Goal: Transaction & Acquisition: Book appointment/travel/reservation

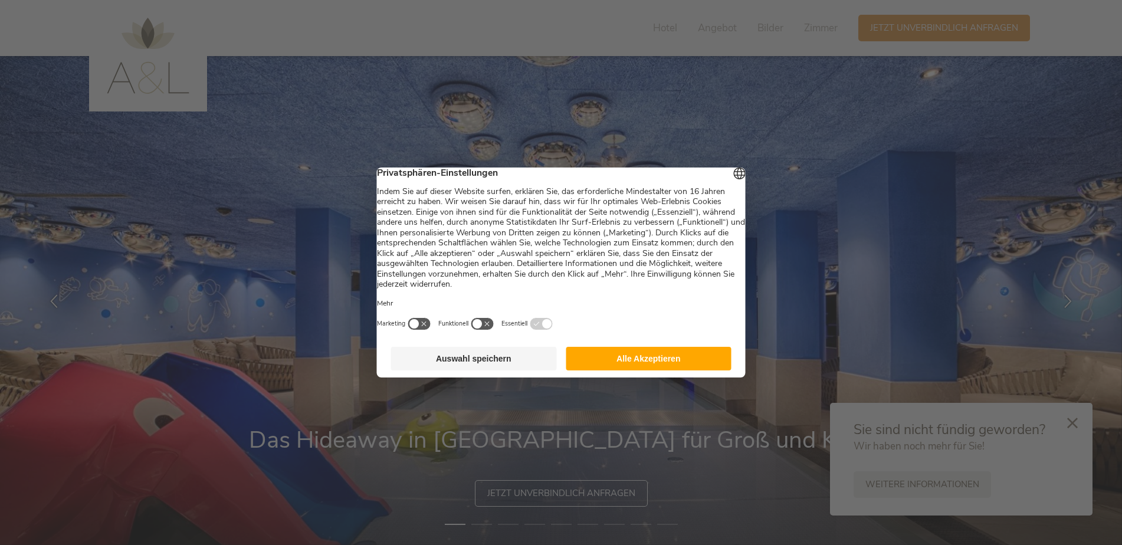
click at [471, 362] on button "Auswahl speichern" at bounding box center [474, 359] width 166 height 24
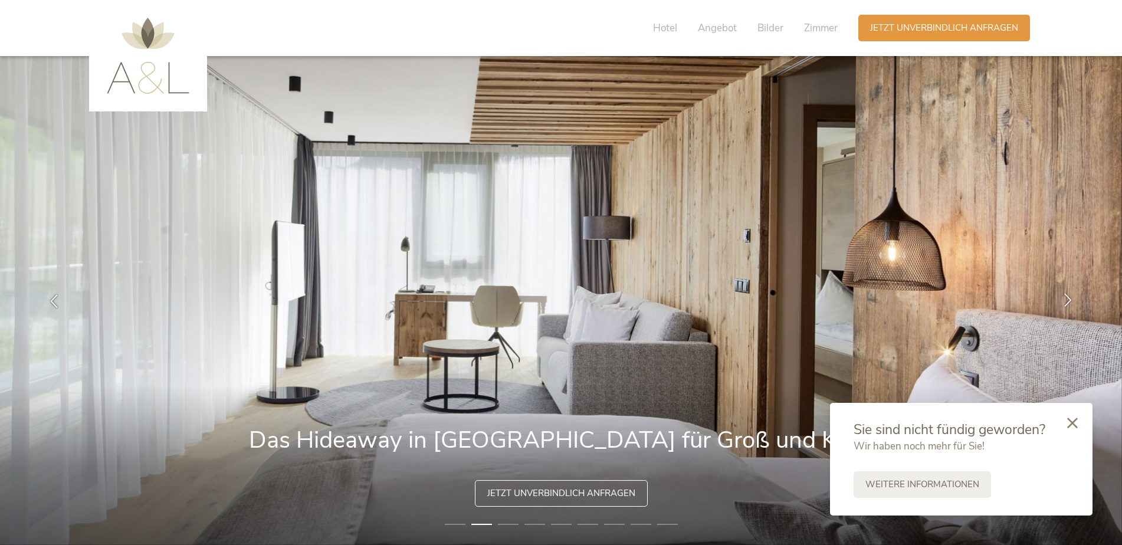
click at [1064, 295] on icon at bounding box center [1068, 300] width 14 height 14
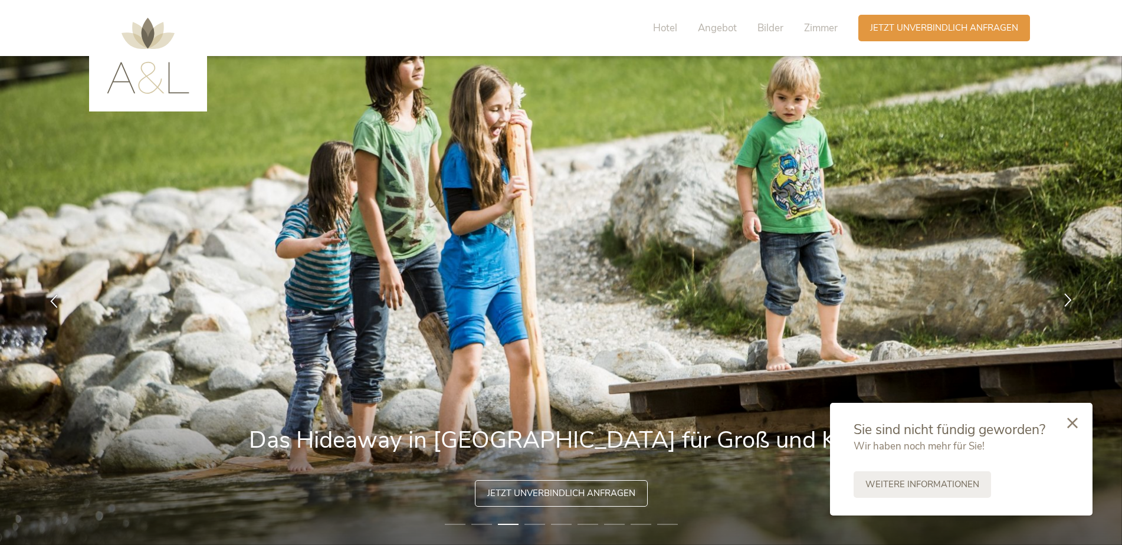
click at [1065, 296] on icon at bounding box center [1068, 300] width 14 height 14
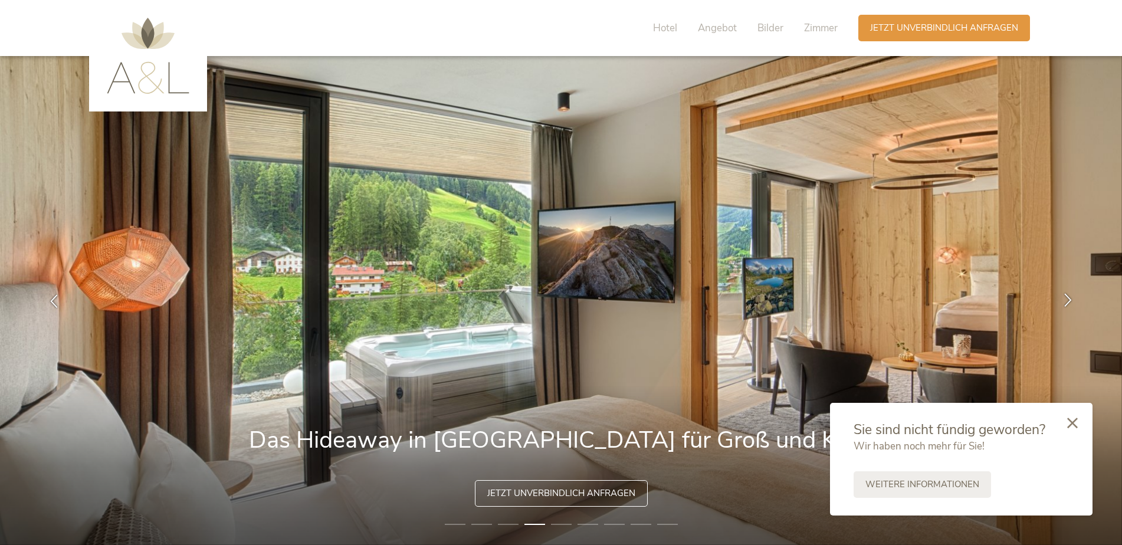
click at [1069, 297] on icon at bounding box center [1068, 300] width 14 height 14
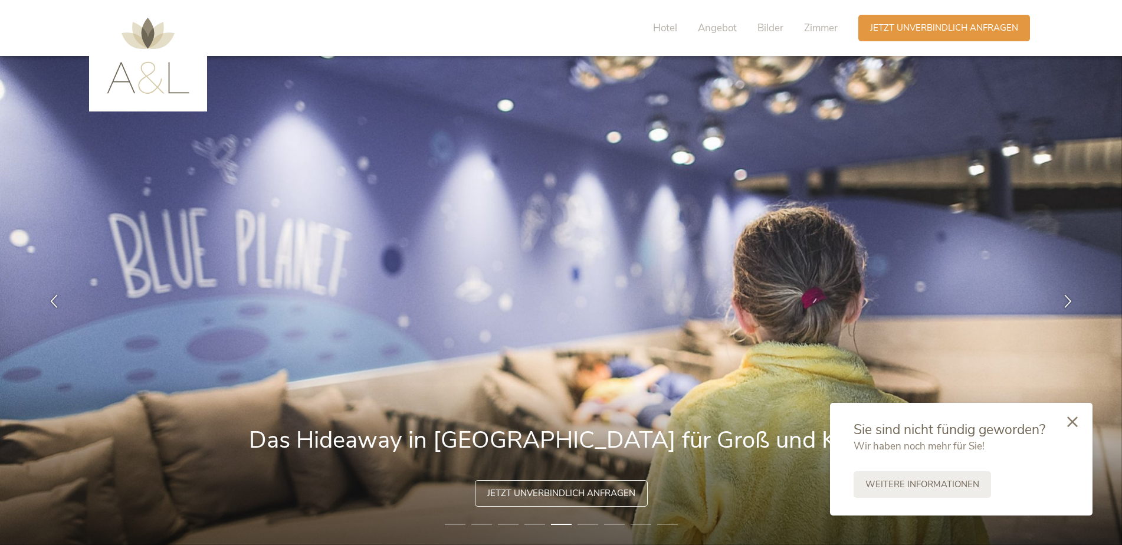
click at [1080, 418] on div at bounding box center [1072, 423] width 40 height 42
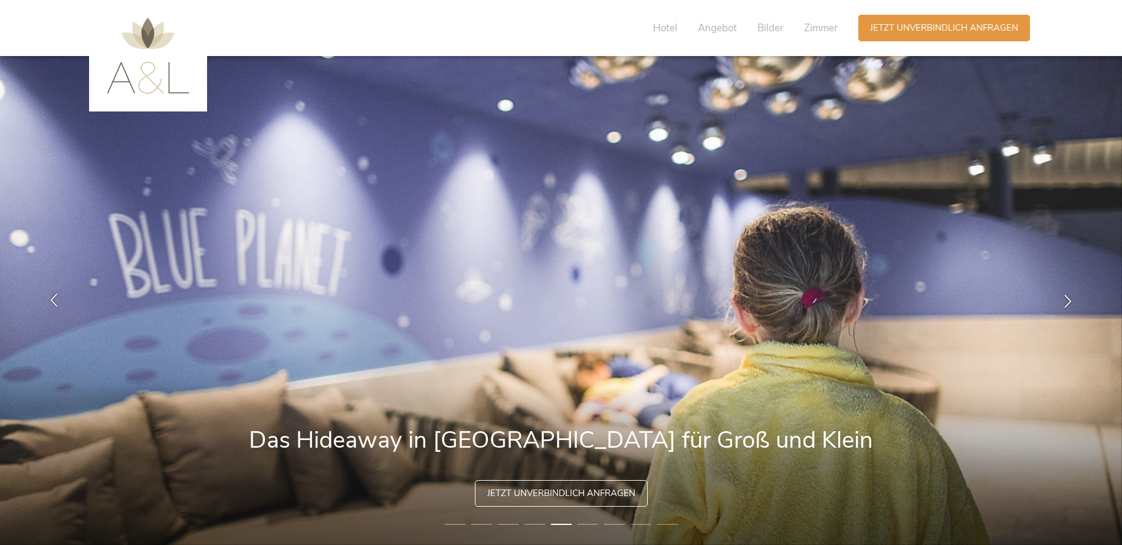
click at [59, 301] on icon at bounding box center [54, 300] width 14 height 14
click at [1070, 303] on icon at bounding box center [1068, 300] width 14 height 14
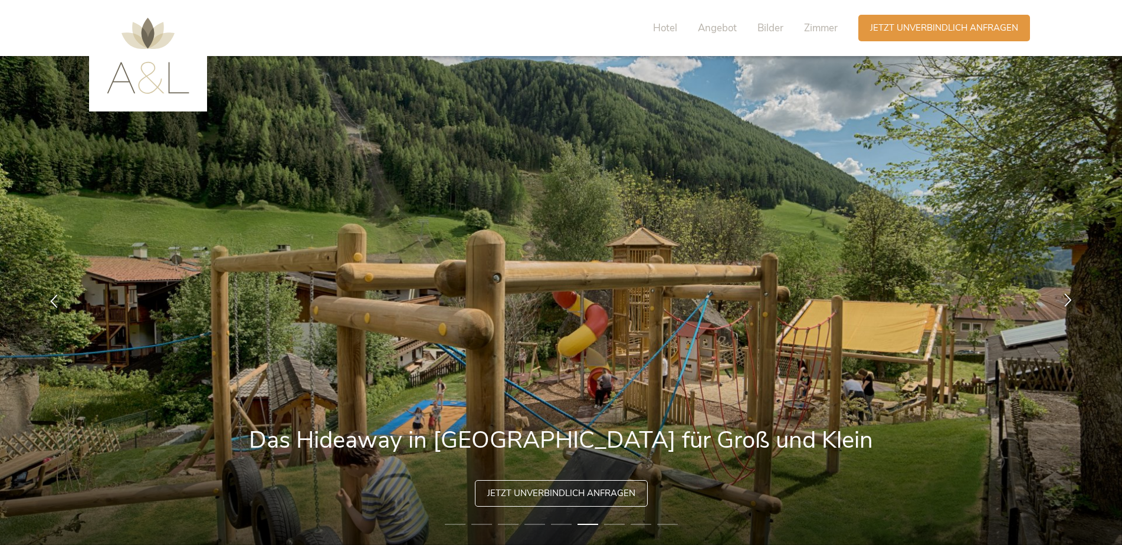
click at [1070, 300] on icon at bounding box center [1068, 300] width 14 height 14
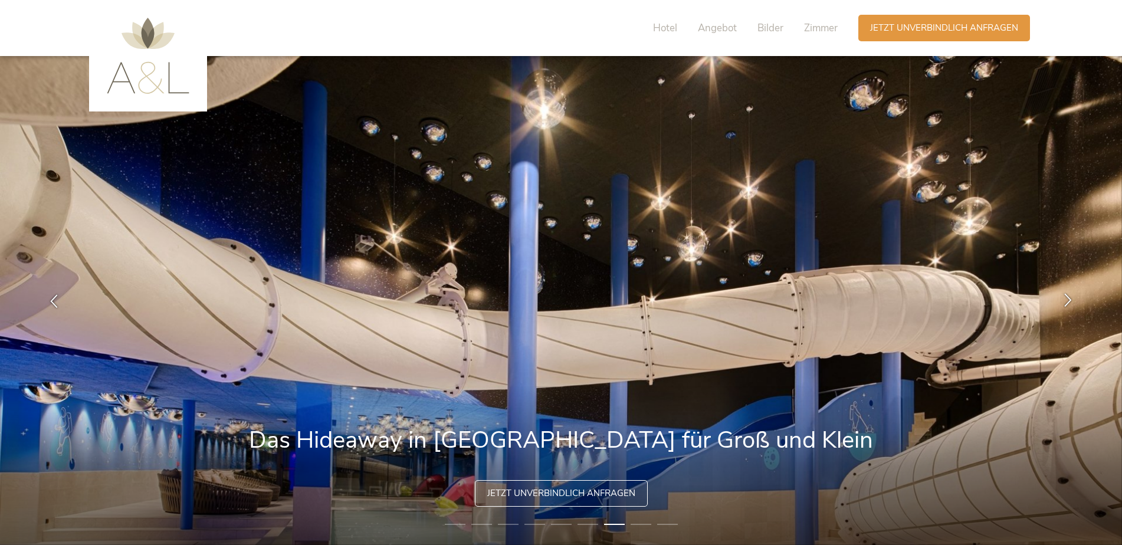
click at [1066, 297] on icon at bounding box center [1068, 300] width 14 height 14
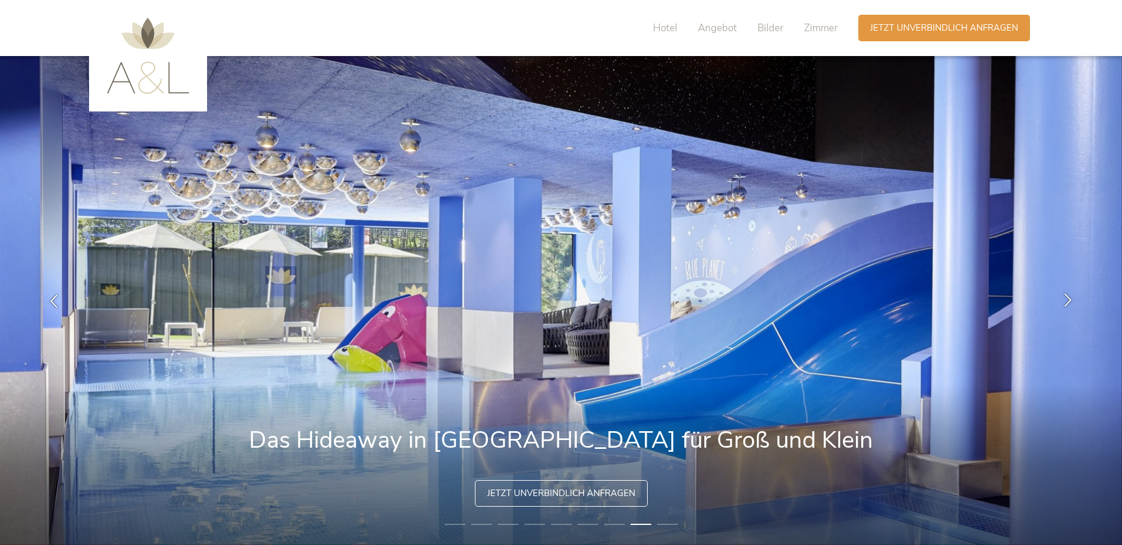
click at [1070, 296] on icon at bounding box center [1068, 300] width 14 height 14
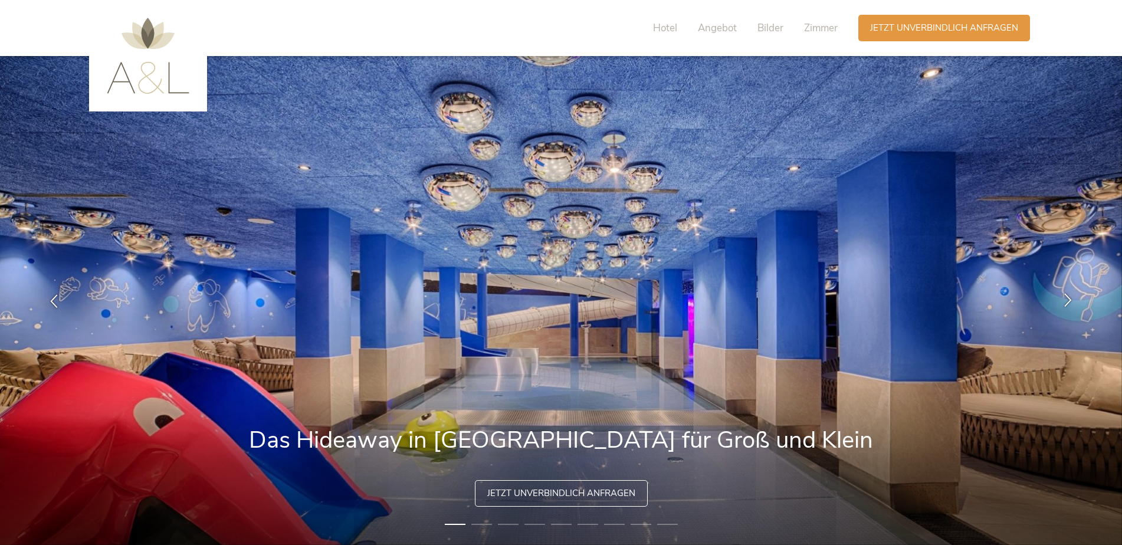
click at [1074, 297] on icon at bounding box center [1068, 300] width 14 height 14
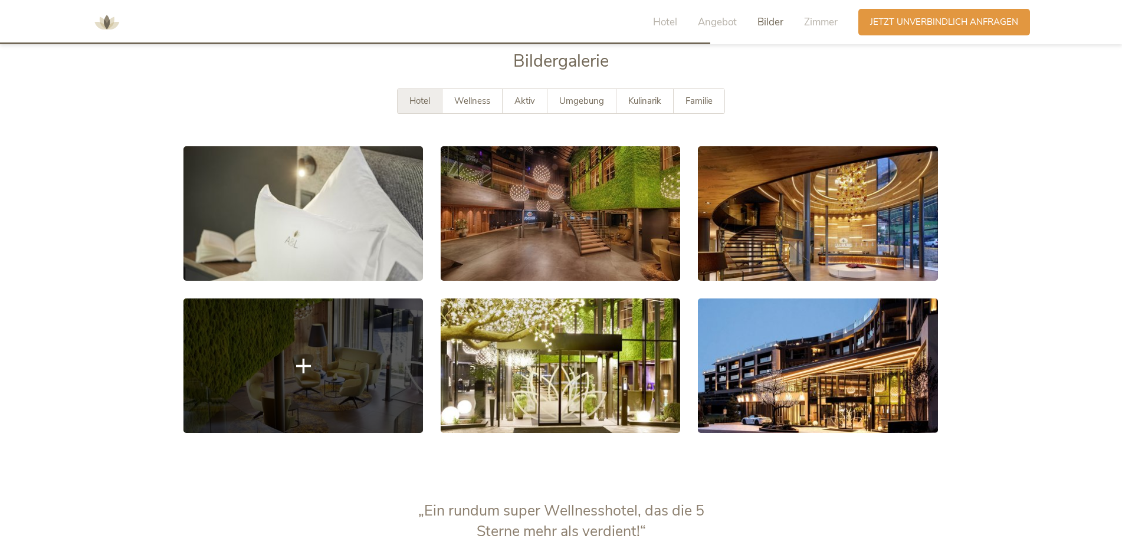
scroll to position [2065, 0]
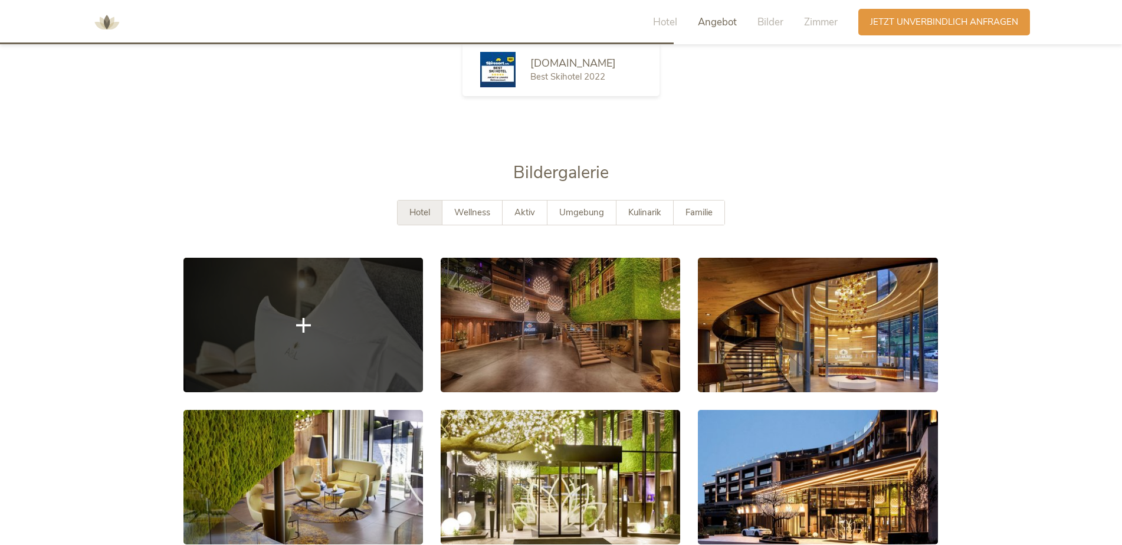
click at [327, 329] on link at bounding box center [303, 325] width 240 height 135
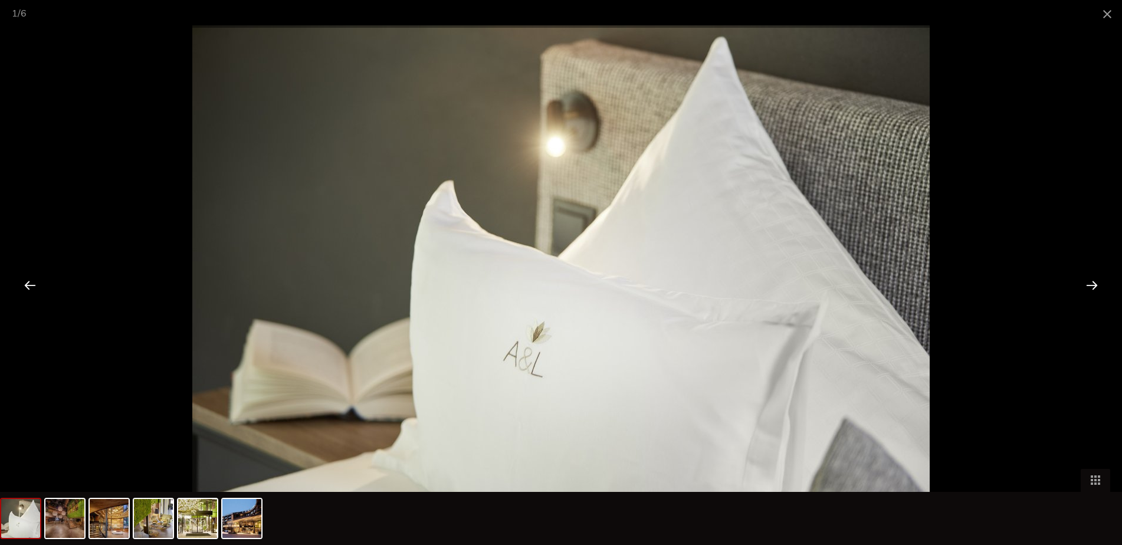
click at [1099, 287] on div at bounding box center [1092, 285] width 37 height 37
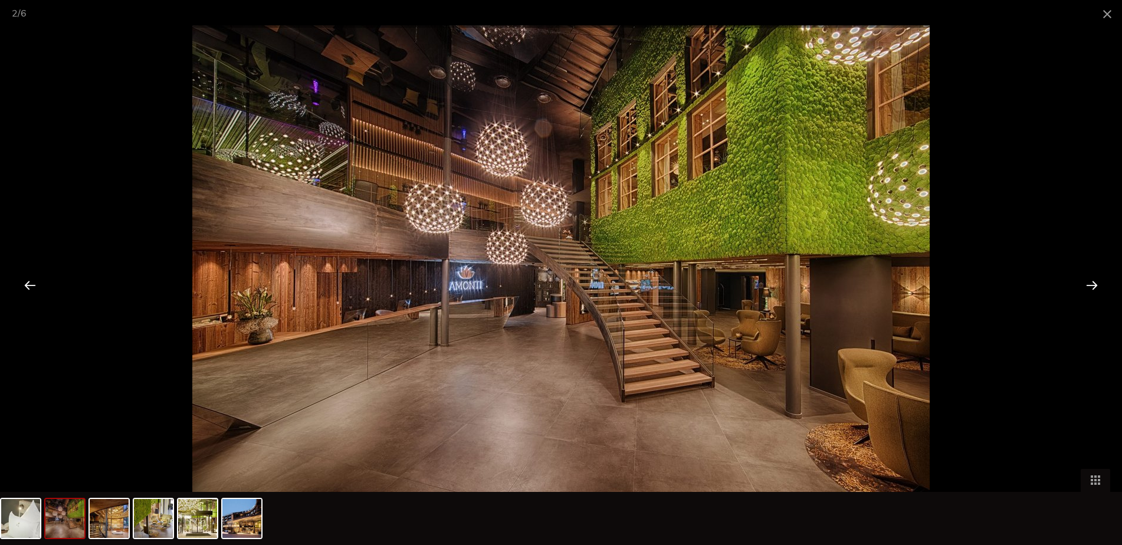
click at [1095, 285] on div at bounding box center [1092, 285] width 37 height 37
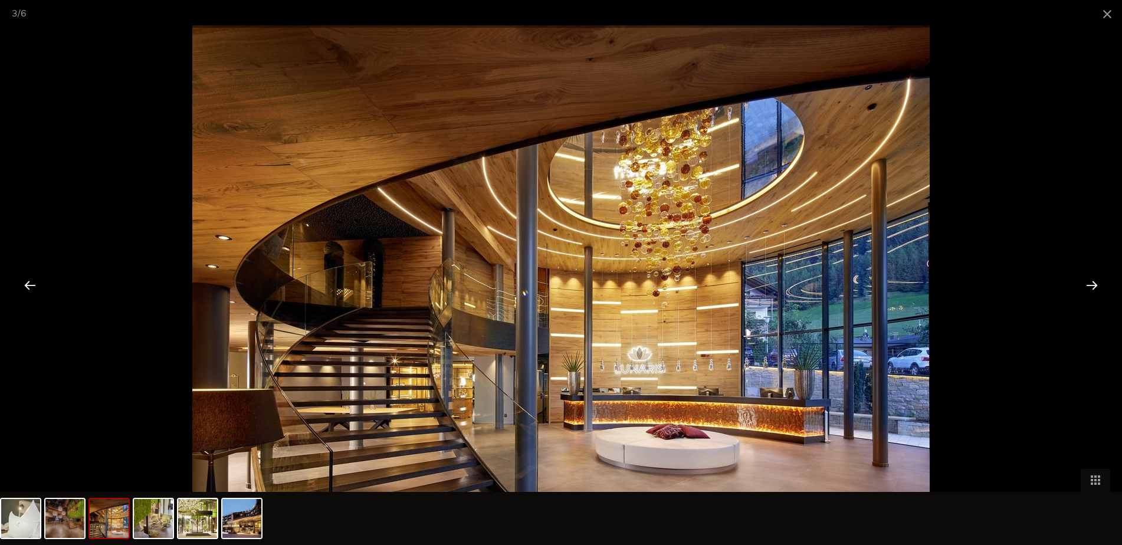
click at [1095, 285] on div at bounding box center [1092, 285] width 37 height 37
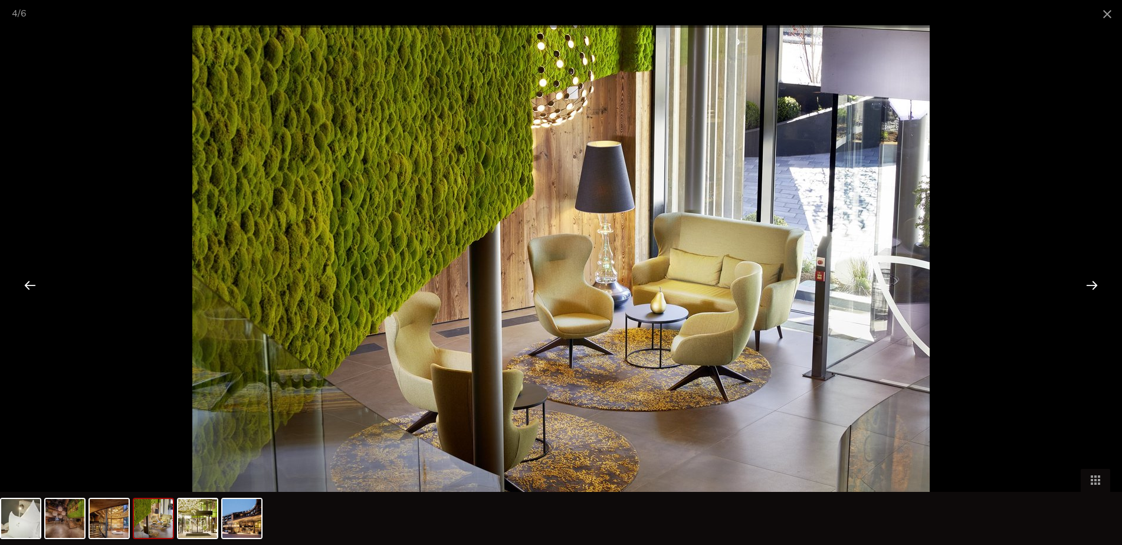
click at [1095, 285] on div at bounding box center [1092, 285] width 37 height 37
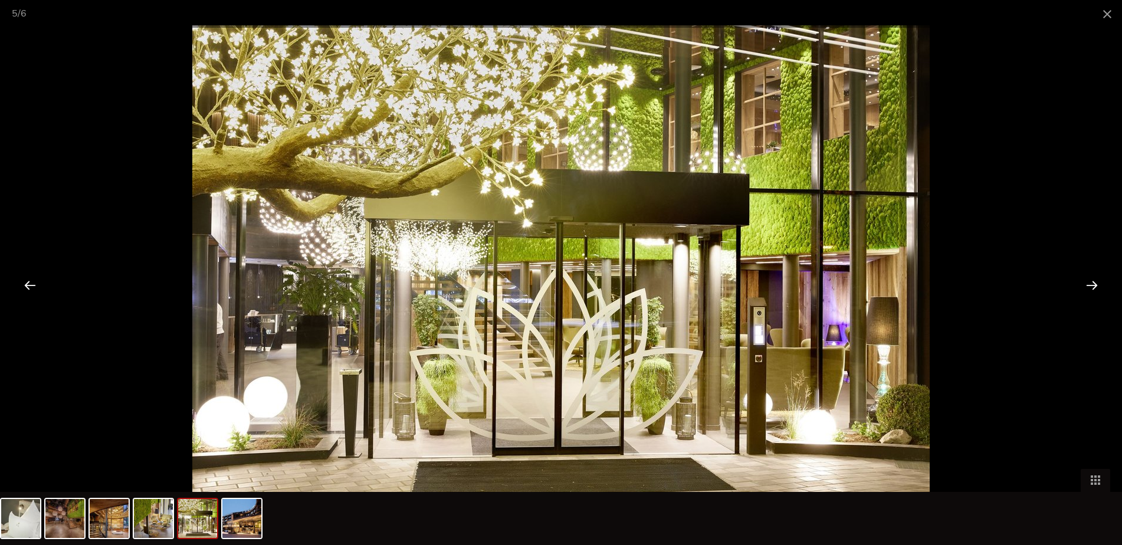
click at [1094, 284] on div at bounding box center [1092, 285] width 37 height 37
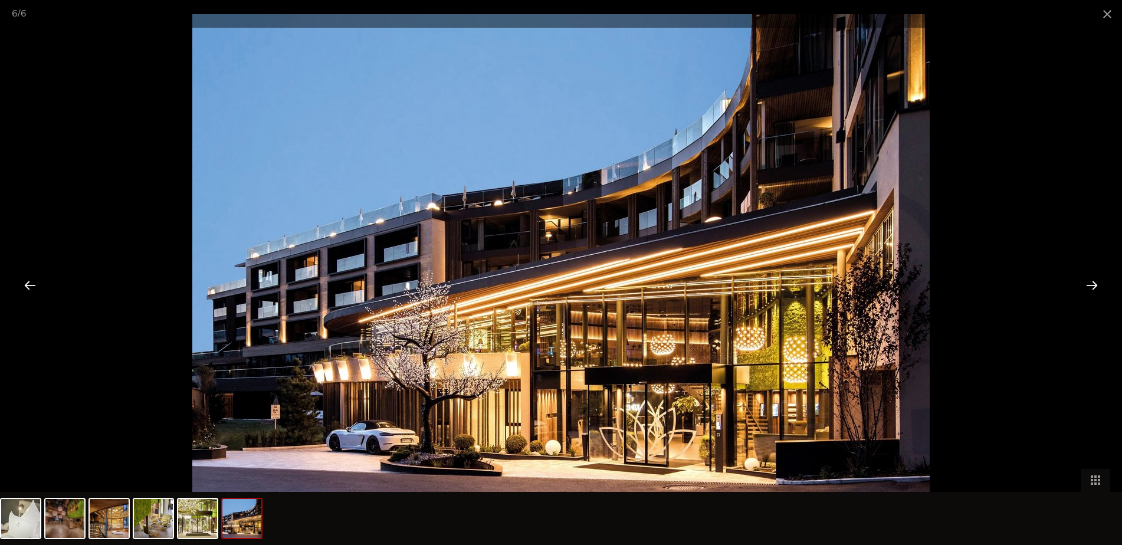
click at [1094, 284] on div at bounding box center [1092, 285] width 37 height 37
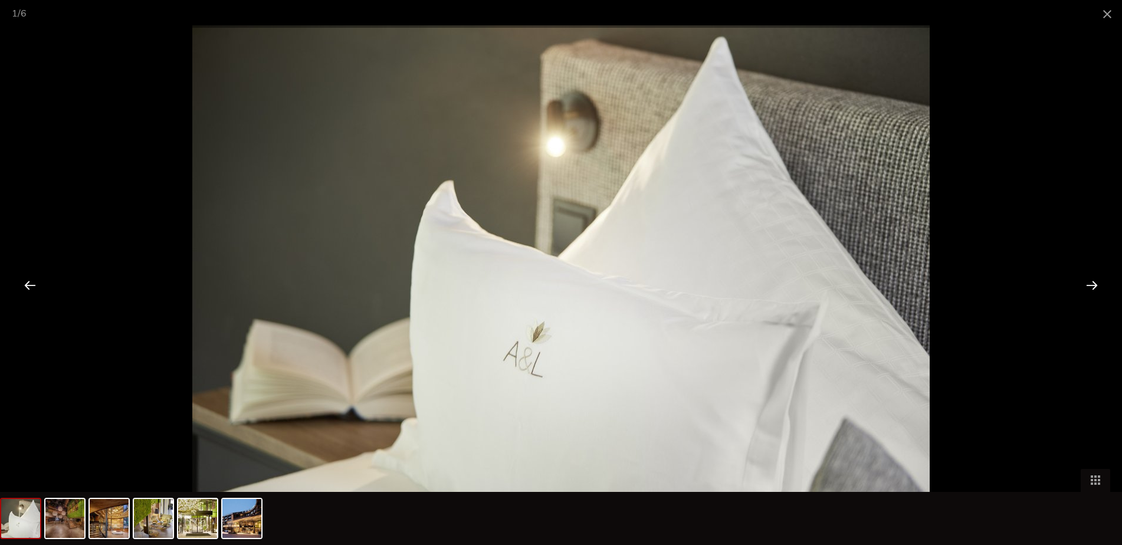
click at [1094, 284] on div at bounding box center [1092, 285] width 37 height 37
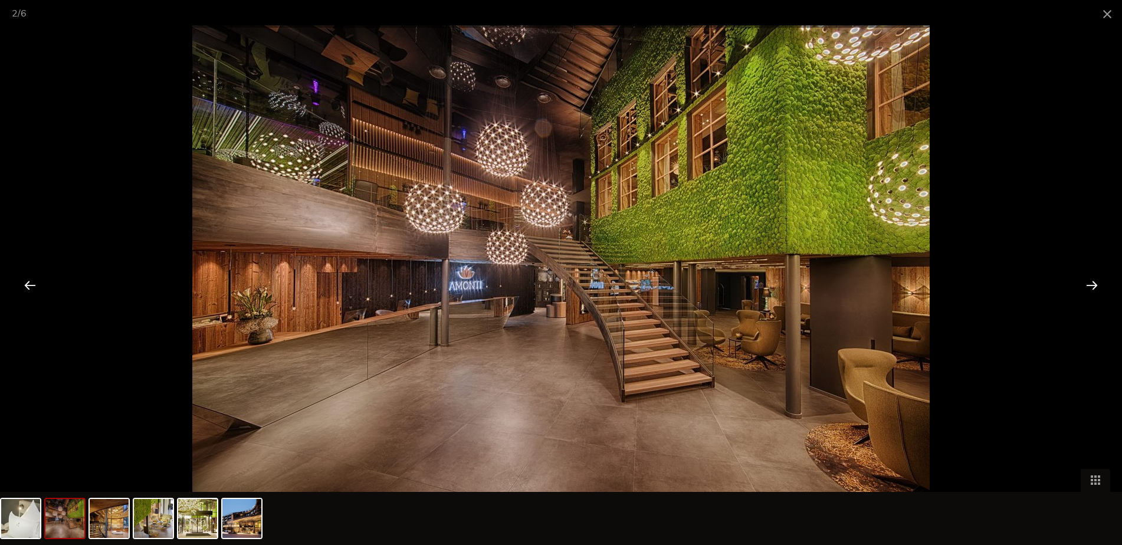
click at [1094, 284] on div at bounding box center [1092, 285] width 37 height 37
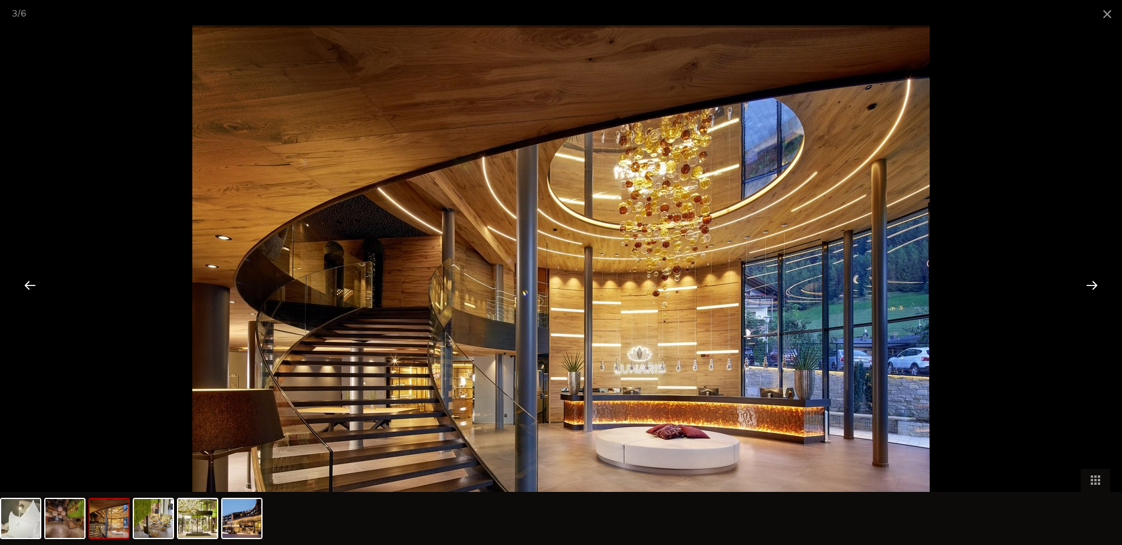
click at [1094, 284] on div at bounding box center [1092, 285] width 37 height 37
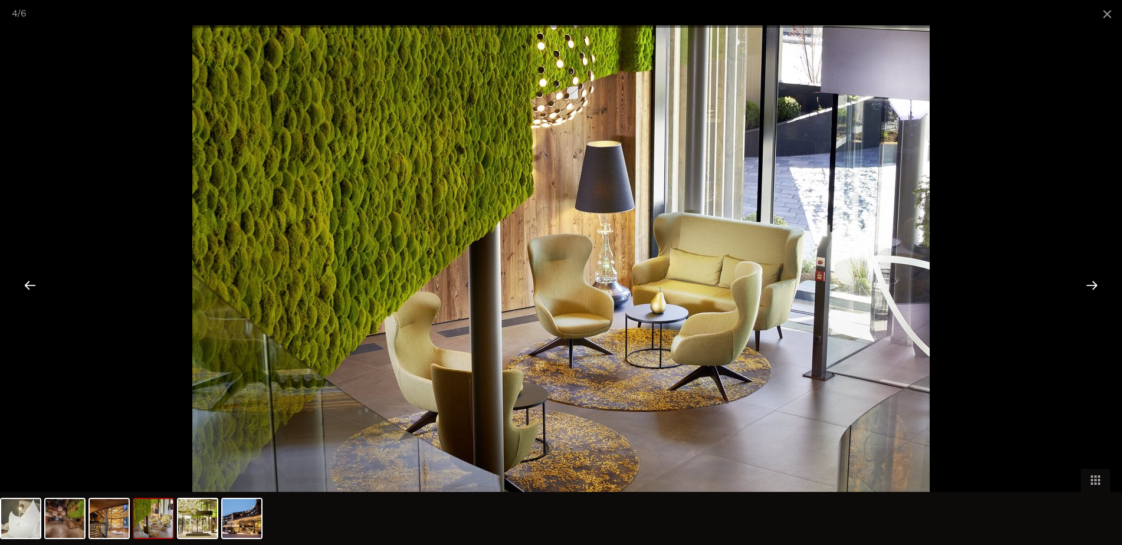
click at [1091, 284] on div at bounding box center [1092, 285] width 37 height 37
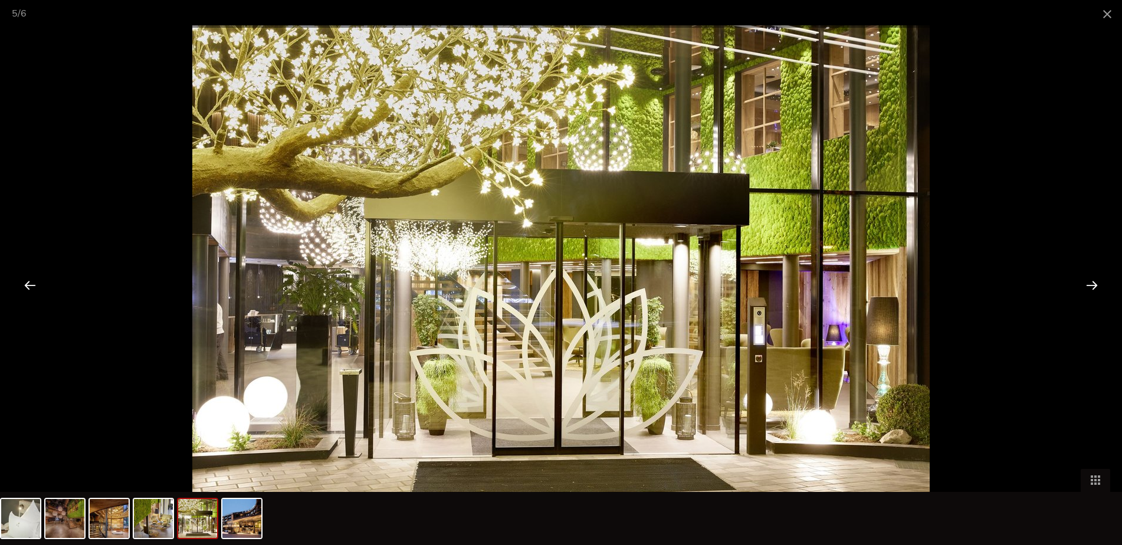
click at [1091, 284] on div at bounding box center [1092, 285] width 37 height 37
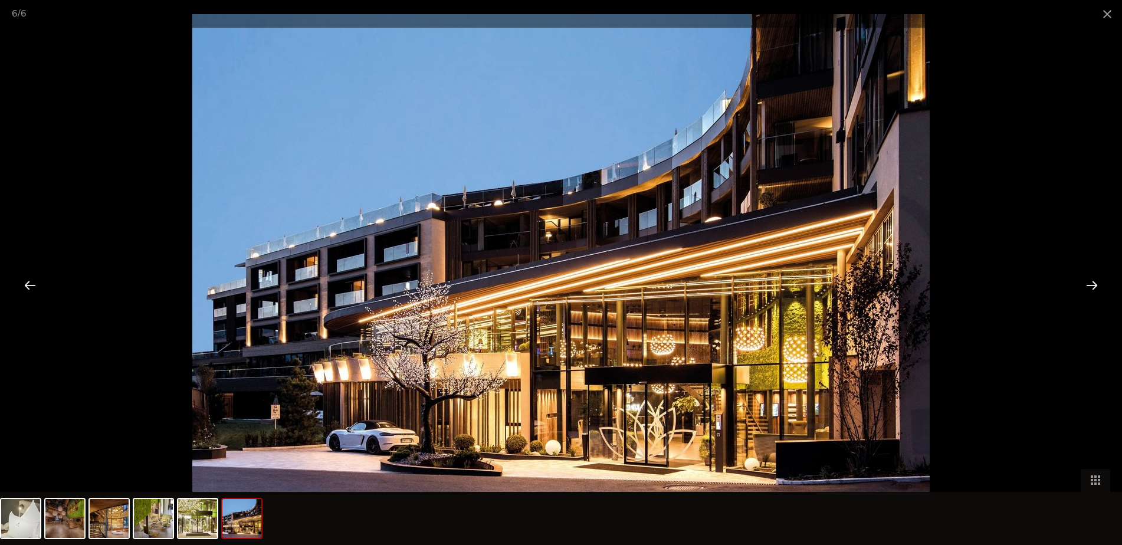
click at [1091, 284] on div at bounding box center [1092, 285] width 37 height 37
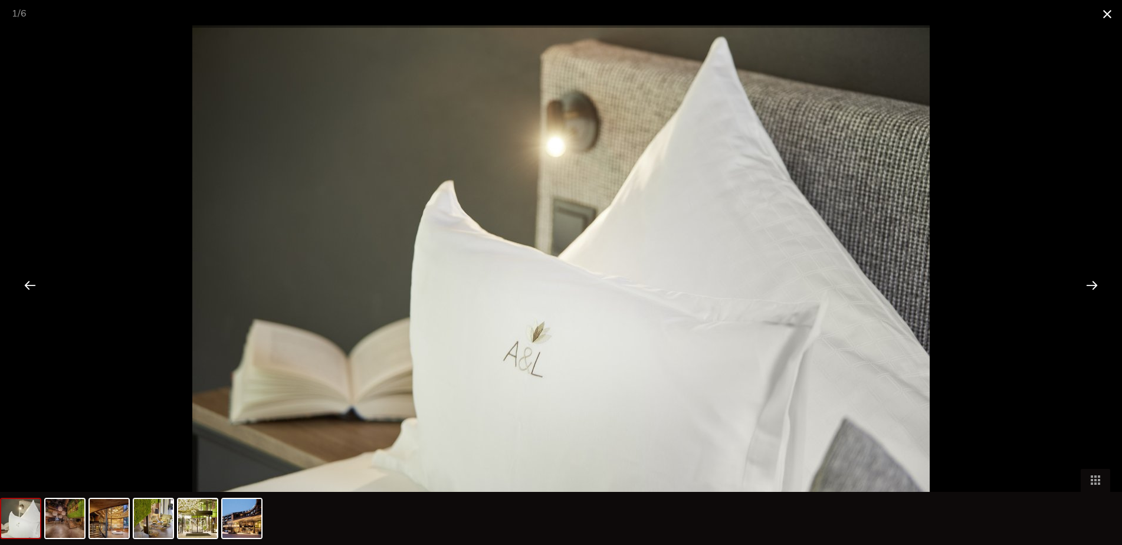
click at [1098, 12] on span at bounding box center [1107, 14] width 29 height 28
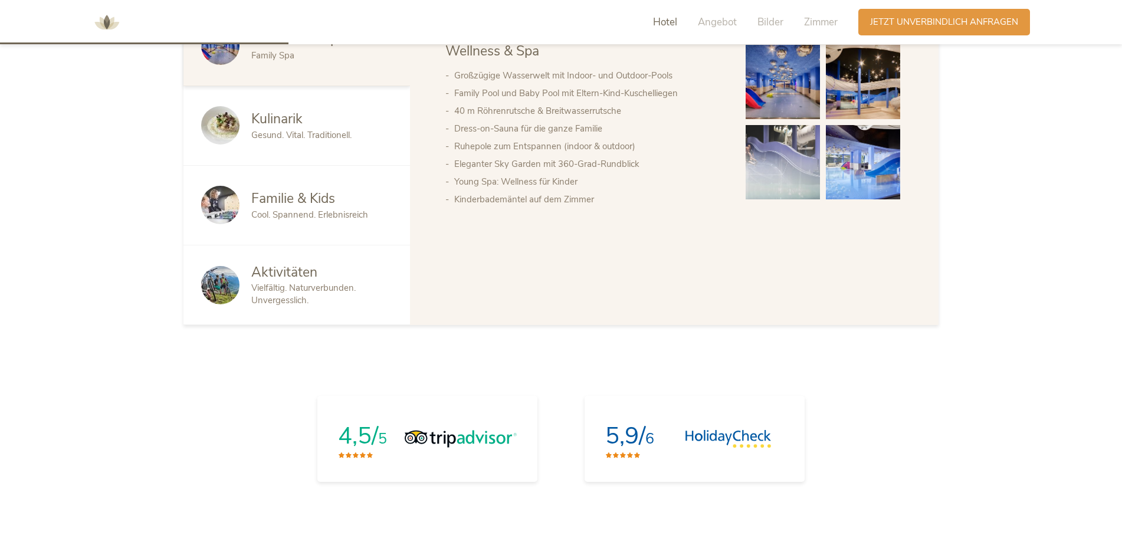
scroll to position [649, 0]
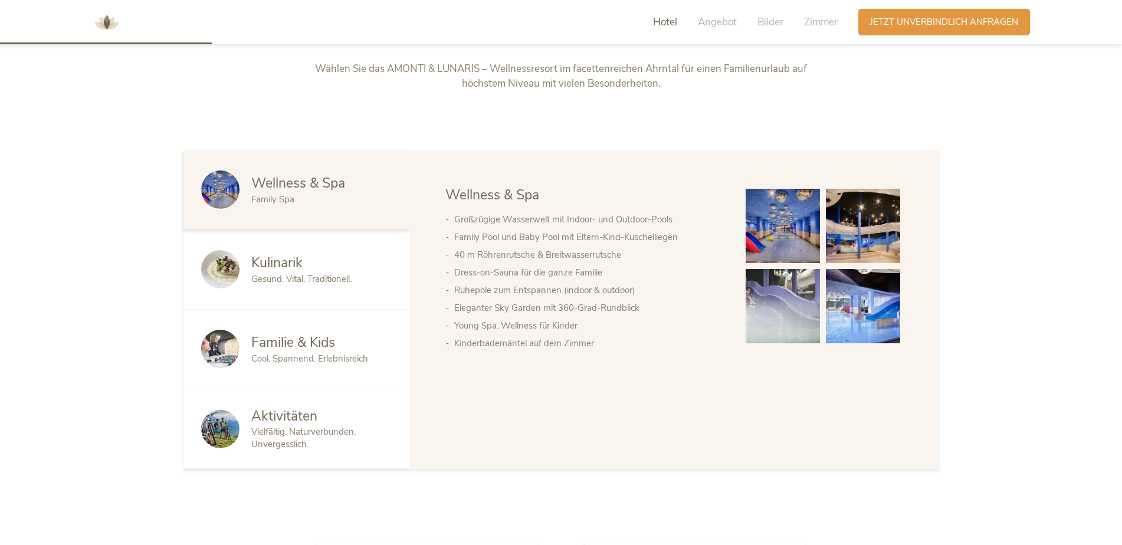
click at [330, 284] on span "Gesund. Vital. Traditionell." at bounding box center [301, 279] width 100 height 12
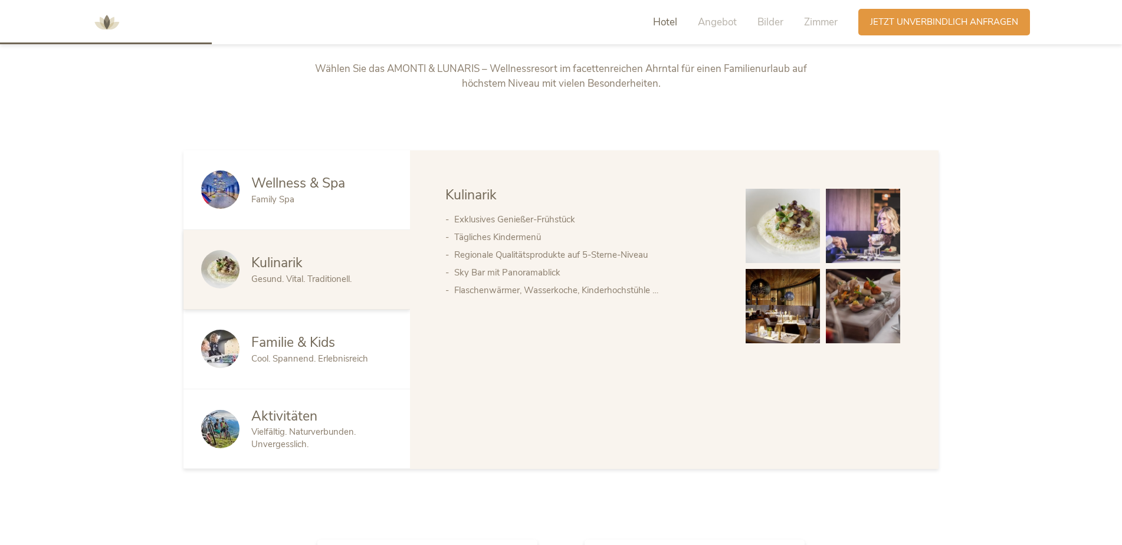
click at [776, 244] on img at bounding box center [783, 226] width 74 height 74
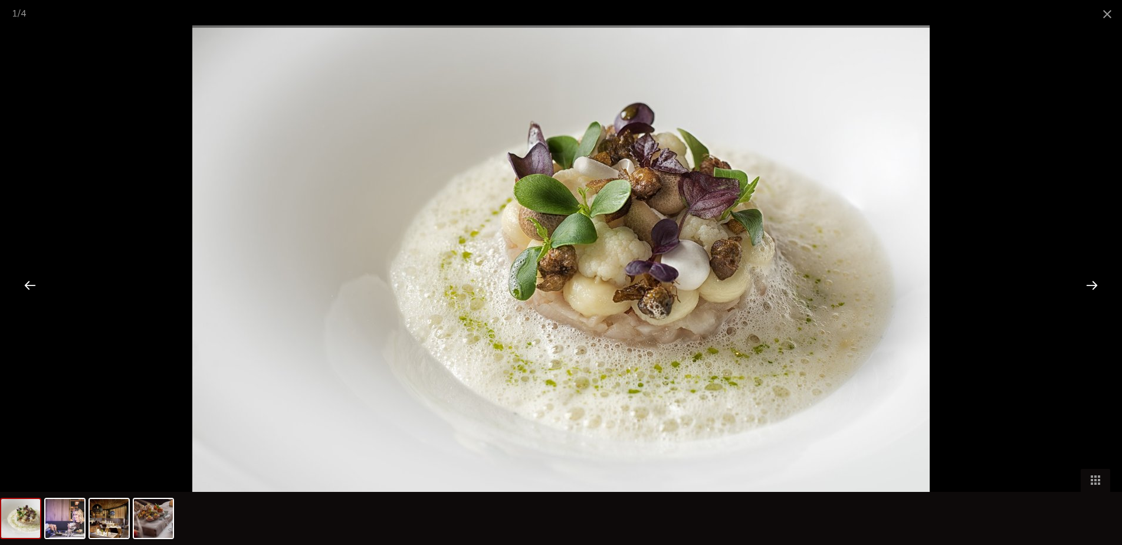
scroll to position [354, 0]
click at [1097, 284] on div at bounding box center [1092, 285] width 37 height 37
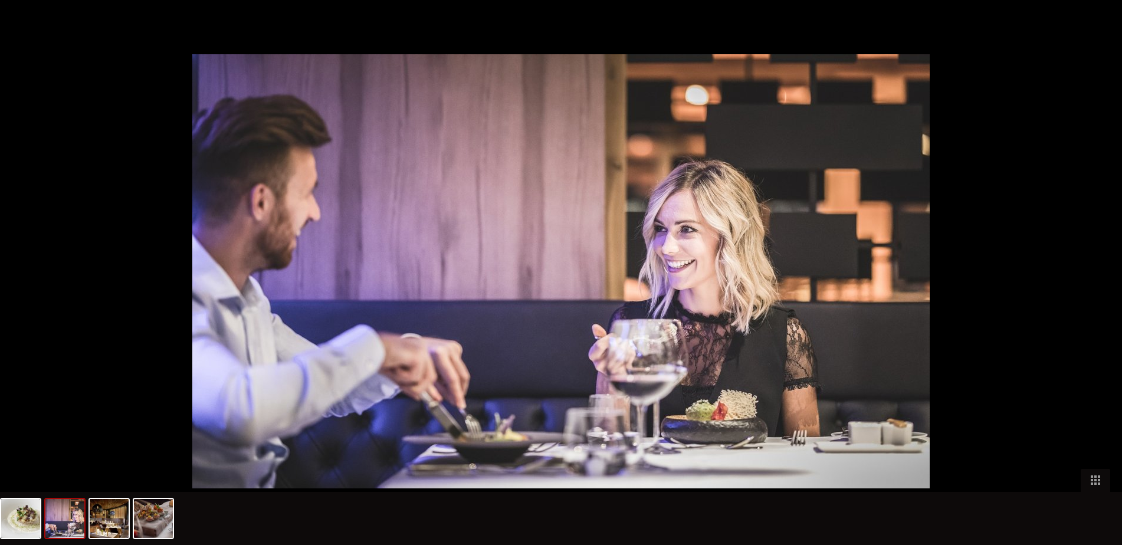
click at [1097, 284] on div at bounding box center [1098, 285] width 37 height 37
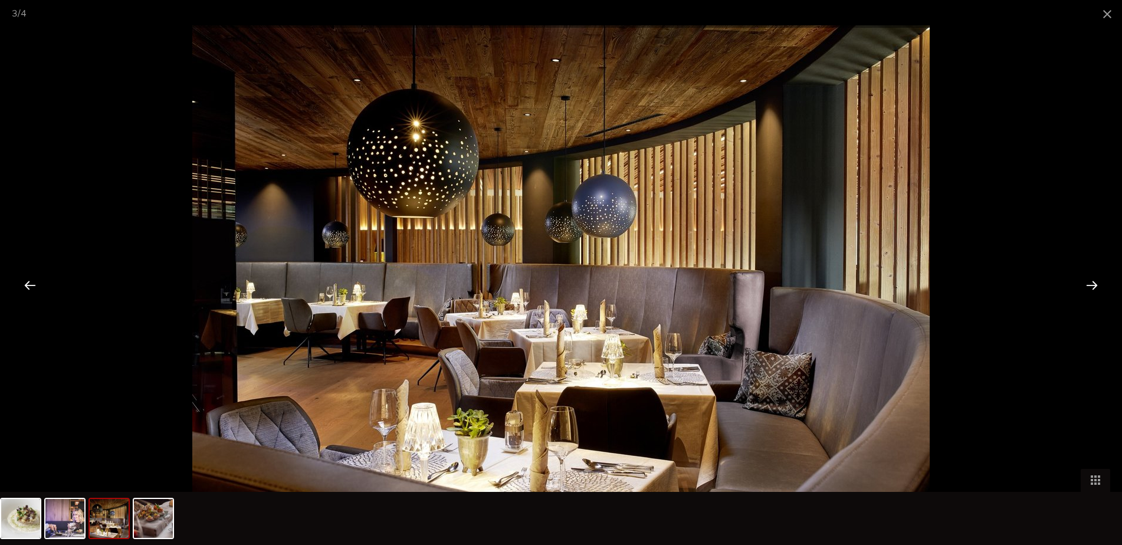
click at [1097, 284] on div at bounding box center [1092, 285] width 37 height 37
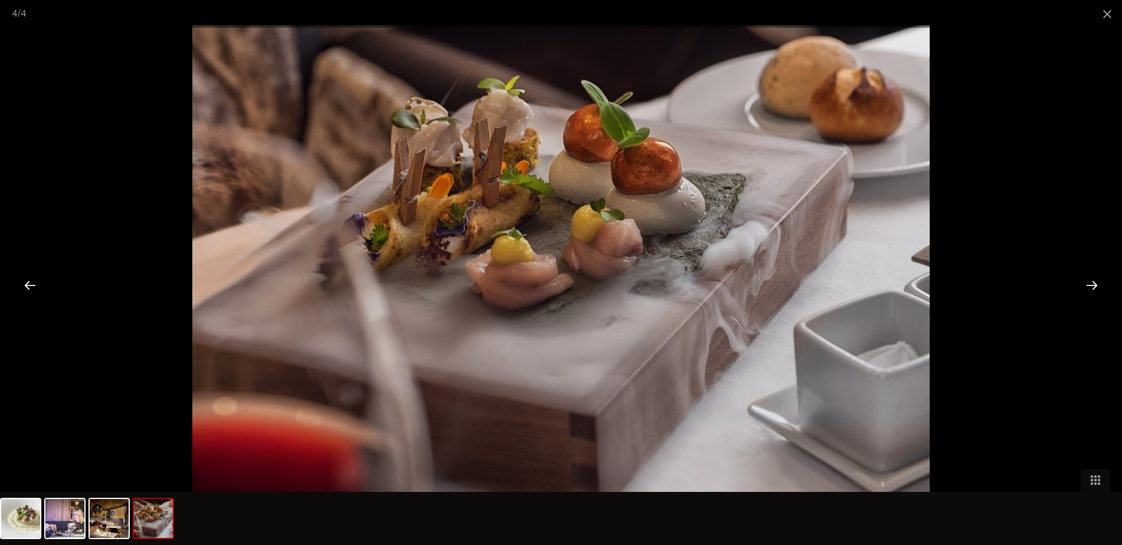
click at [1096, 288] on div at bounding box center [1092, 285] width 37 height 37
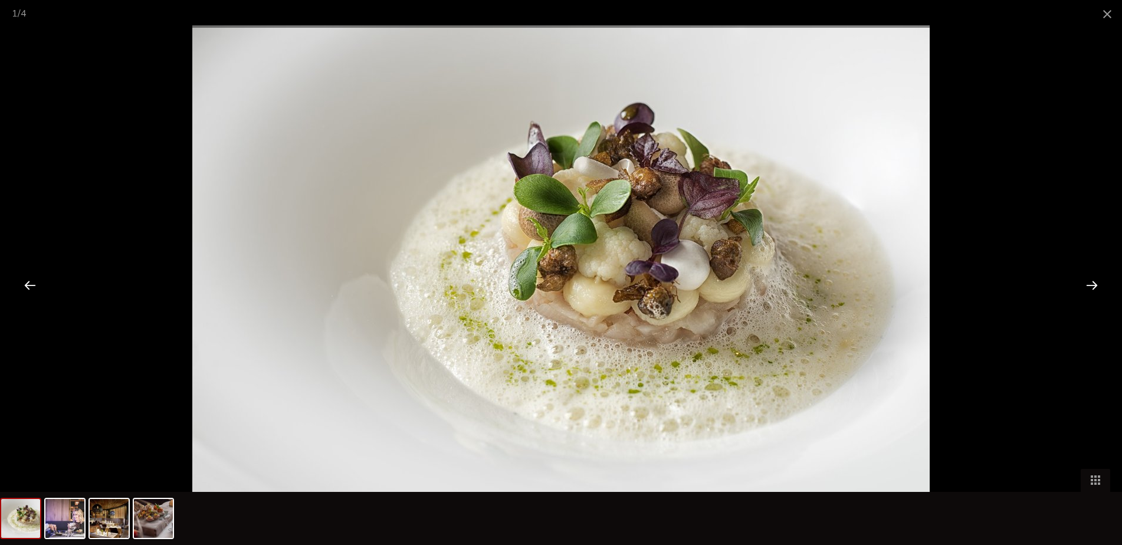
click at [1086, 288] on div at bounding box center [1092, 285] width 37 height 37
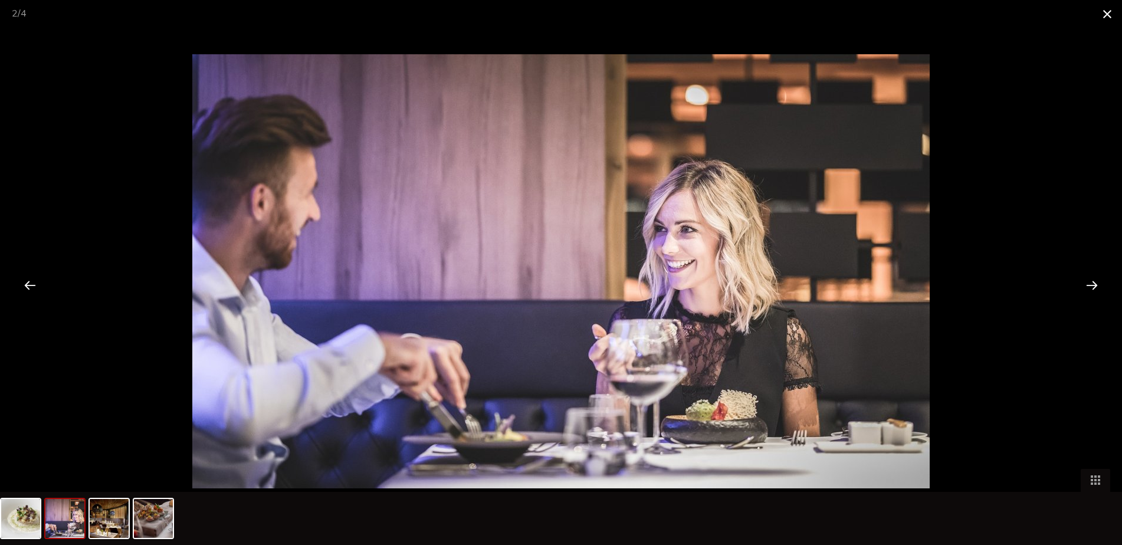
click at [1105, 15] on span at bounding box center [1107, 14] width 29 height 28
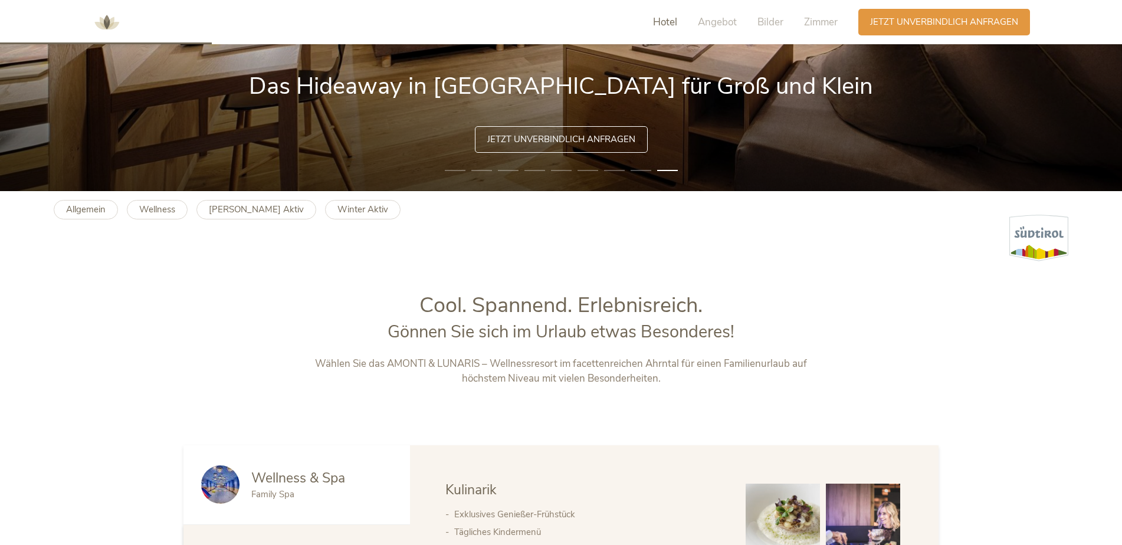
scroll to position [649, 0]
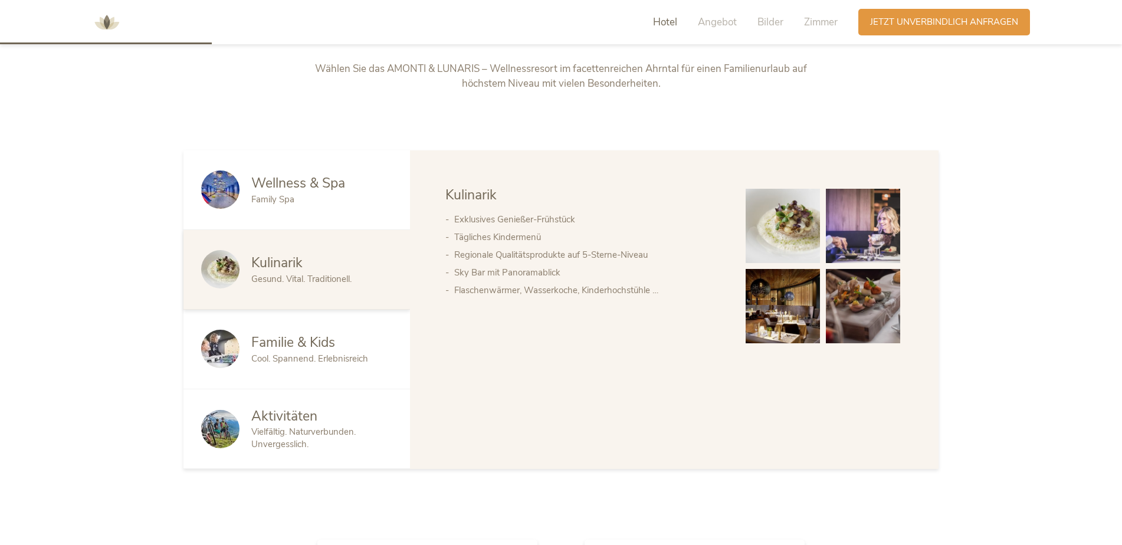
click at [303, 352] on span "Familie & Kids" at bounding box center [293, 342] width 84 height 18
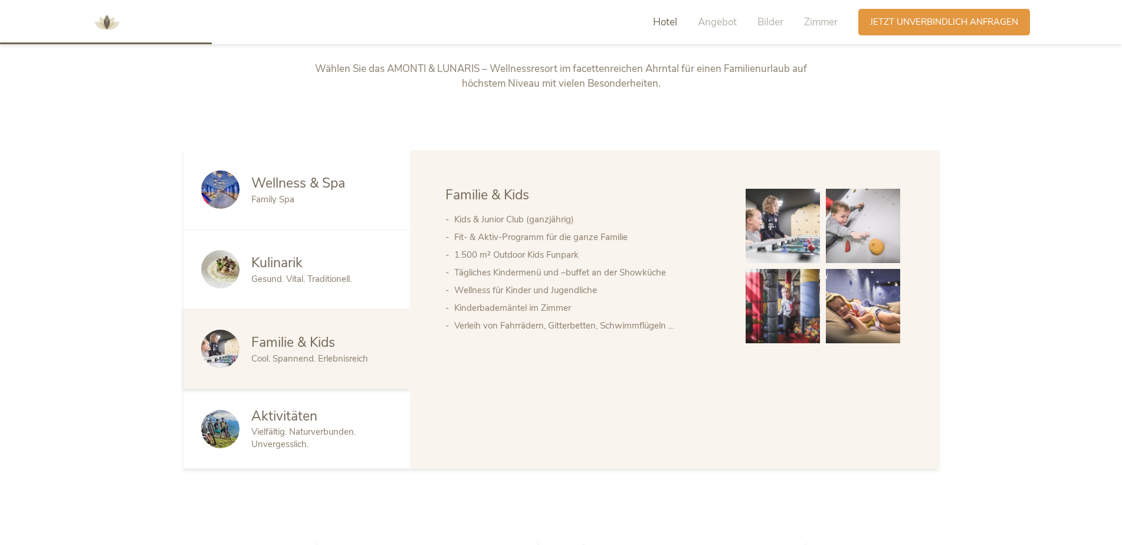
click at [225, 417] on img at bounding box center [220, 429] width 38 height 38
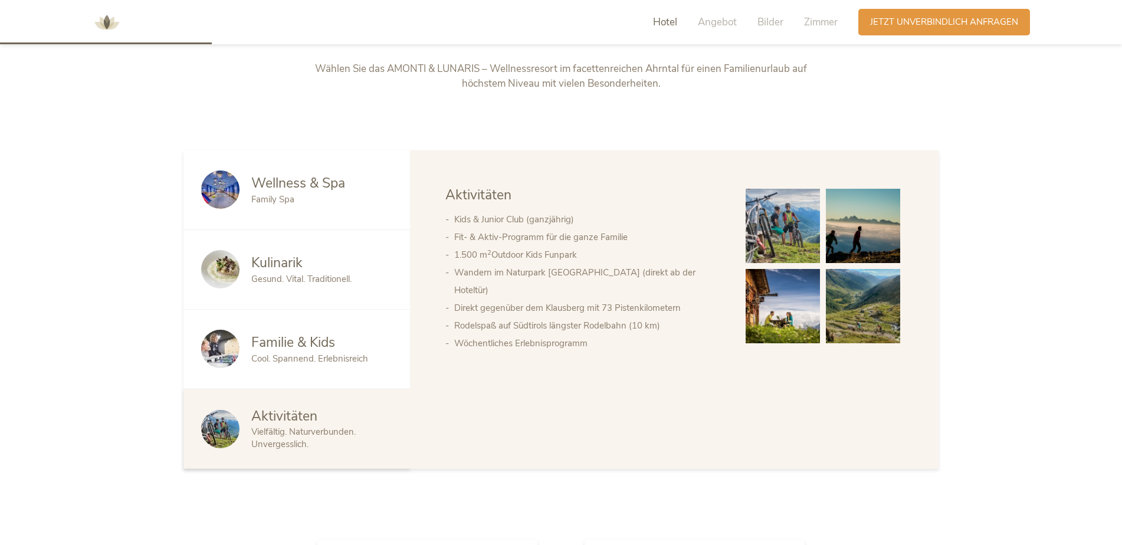
click at [798, 217] on img at bounding box center [783, 226] width 74 height 74
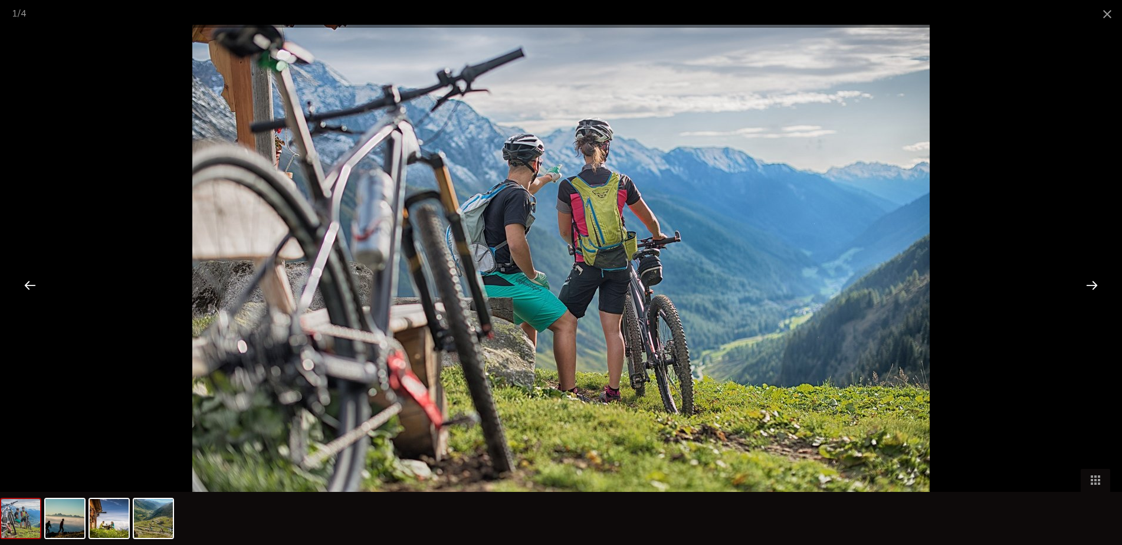
click at [1101, 288] on div at bounding box center [1092, 285] width 37 height 37
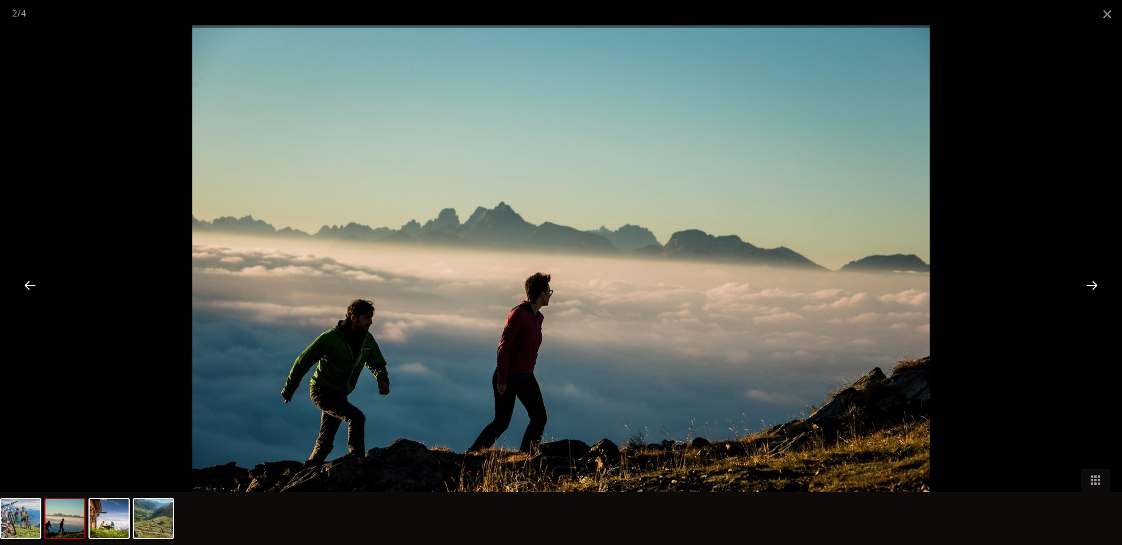
click at [1101, 288] on div at bounding box center [1092, 285] width 37 height 37
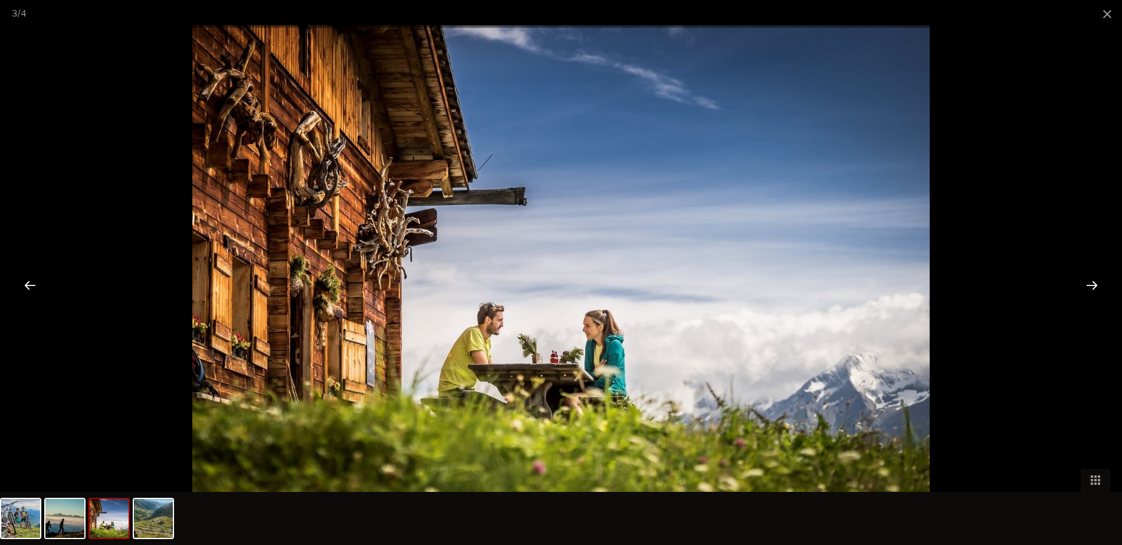
click at [1101, 288] on div at bounding box center [1092, 285] width 37 height 37
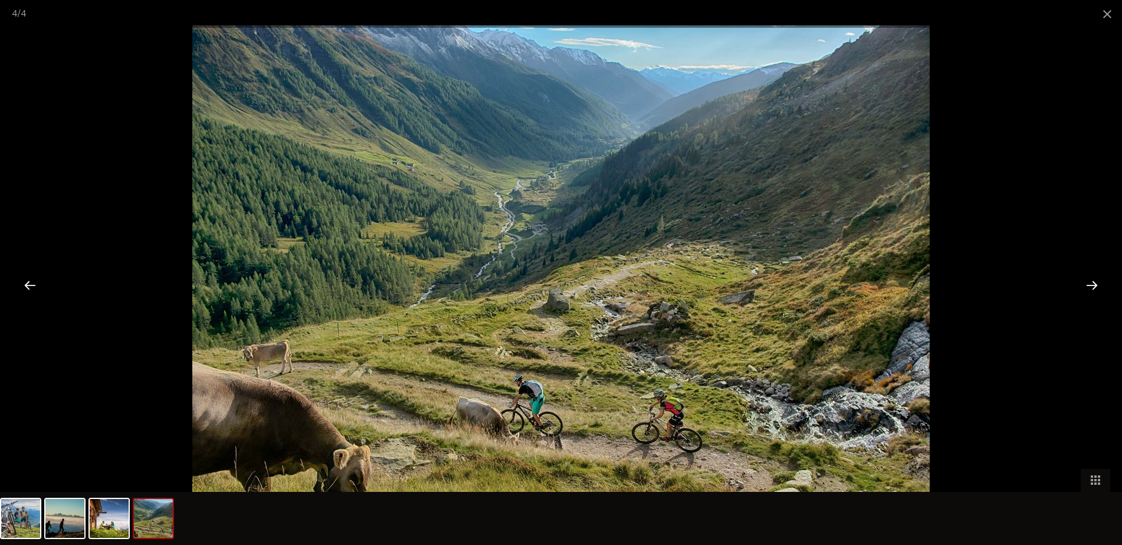
click at [1101, 284] on div at bounding box center [1092, 285] width 37 height 37
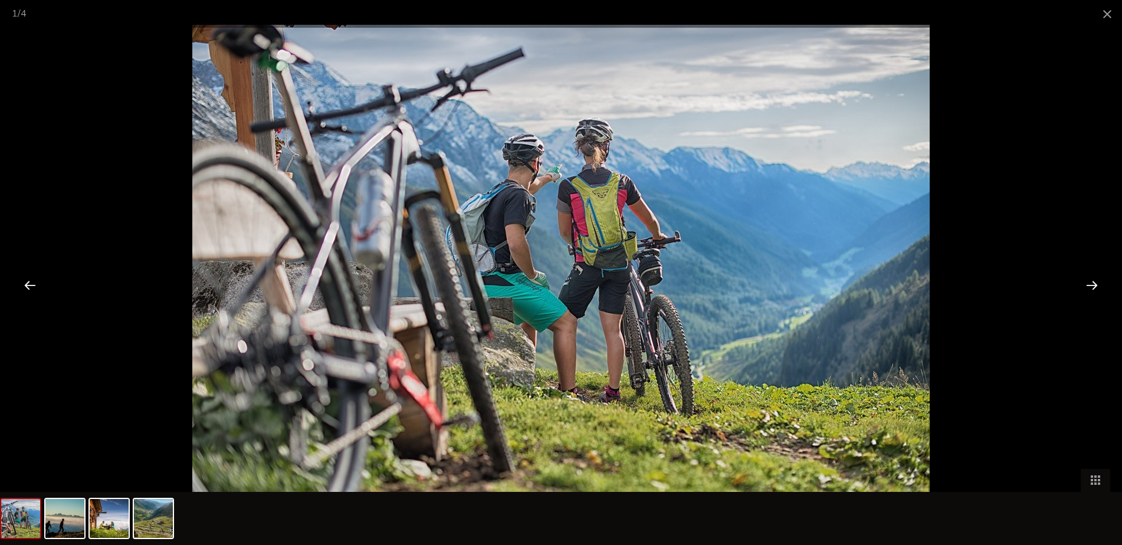
click at [1084, 288] on div at bounding box center [1092, 285] width 37 height 37
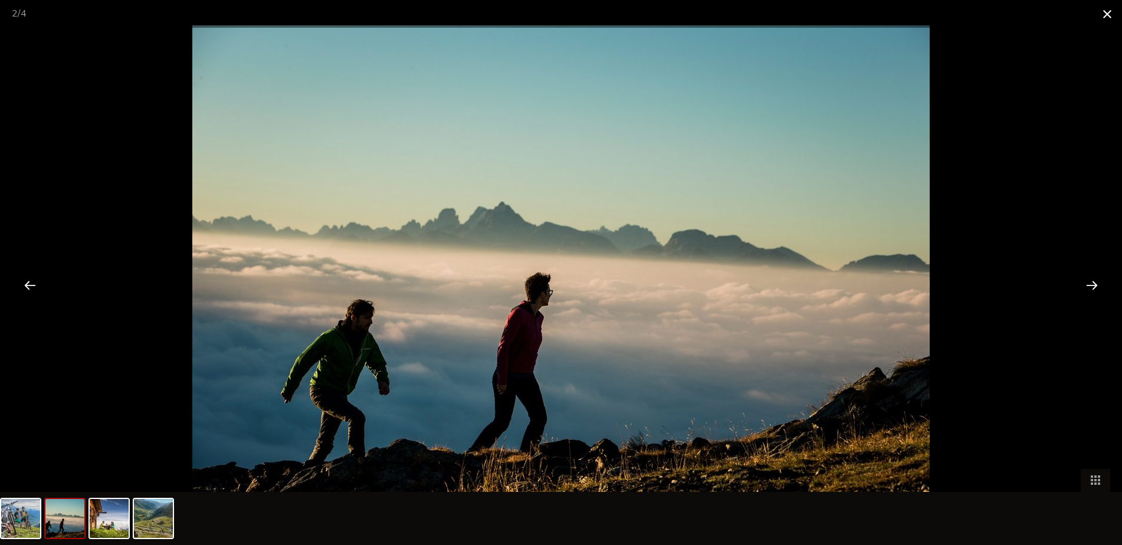
click at [1112, 16] on span at bounding box center [1107, 14] width 29 height 28
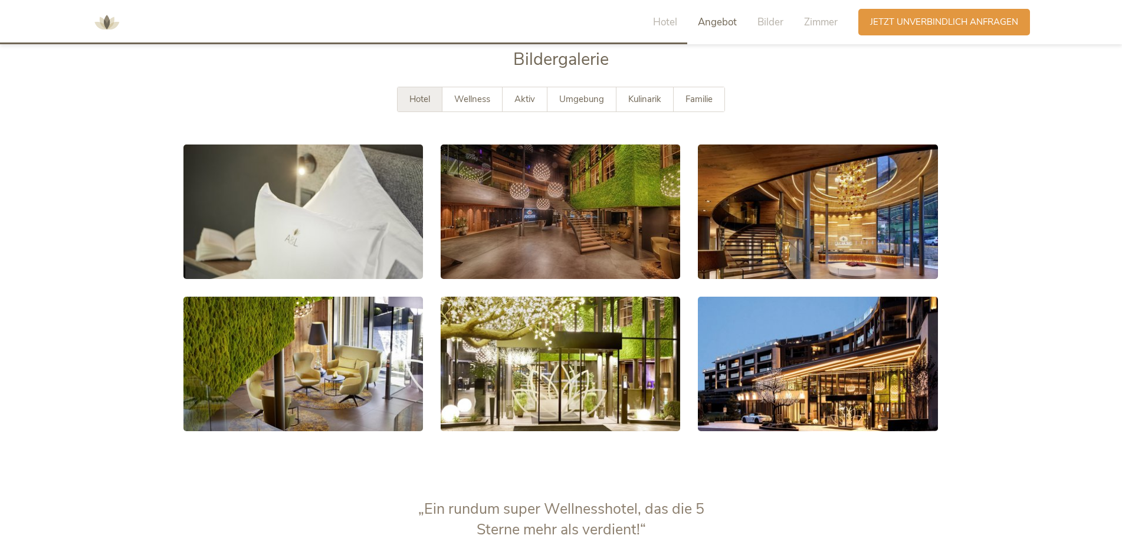
scroll to position [2242, 0]
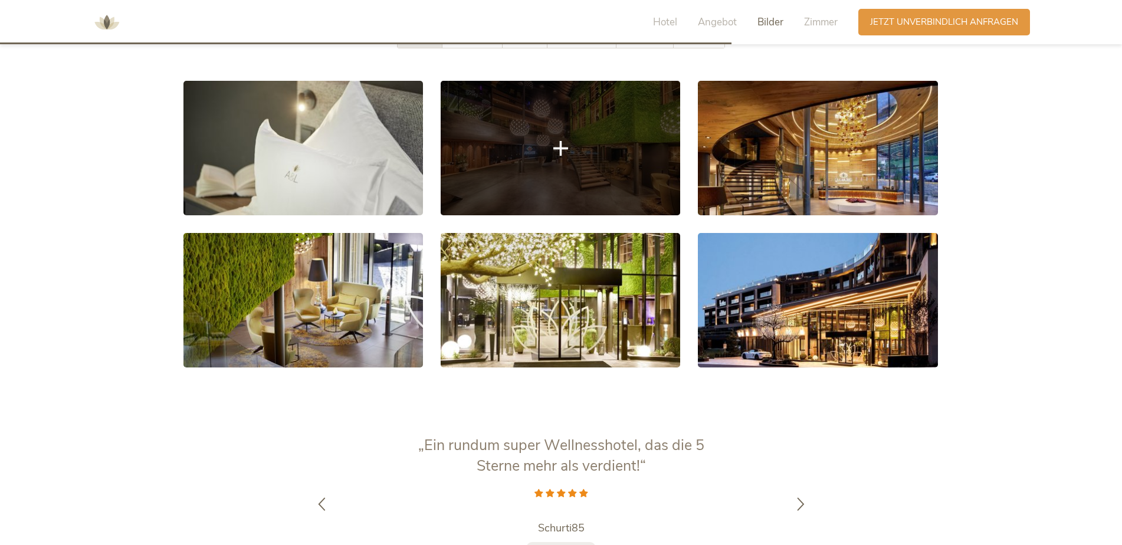
click at [527, 153] on link at bounding box center [561, 148] width 240 height 135
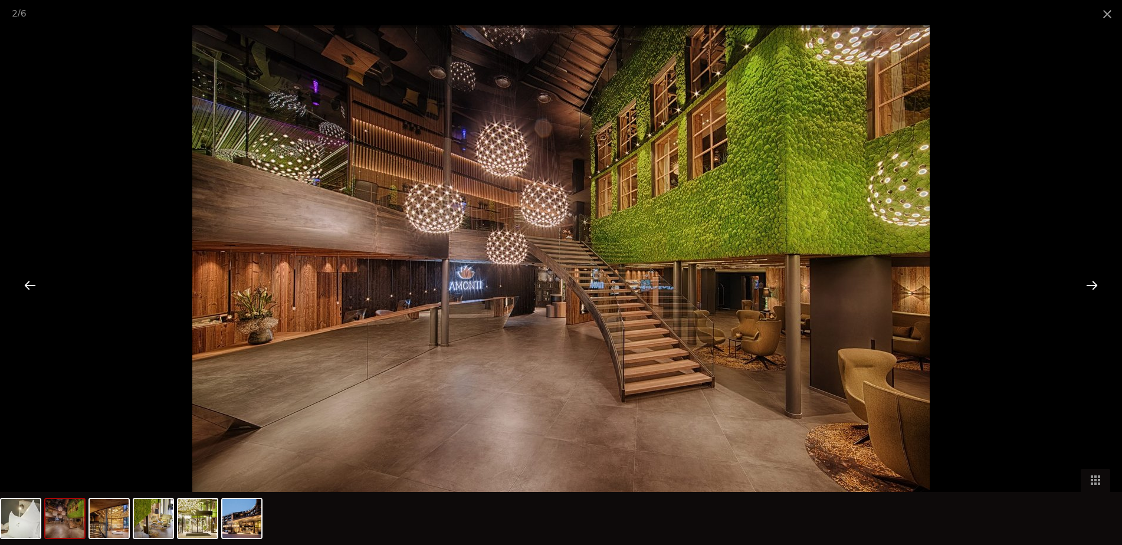
click at [829, 137] on img at bounding box center [560, 271] width 737 height 492
click at [1111, 12] on span at bounding box center [1107, 14] width 29 height 28
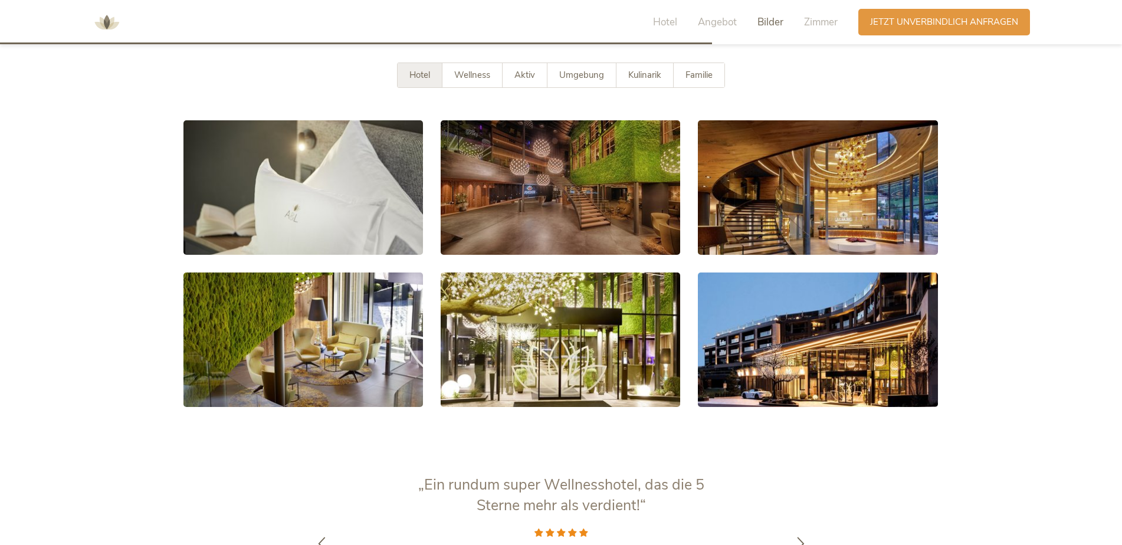
scroll to position [2183, 0]
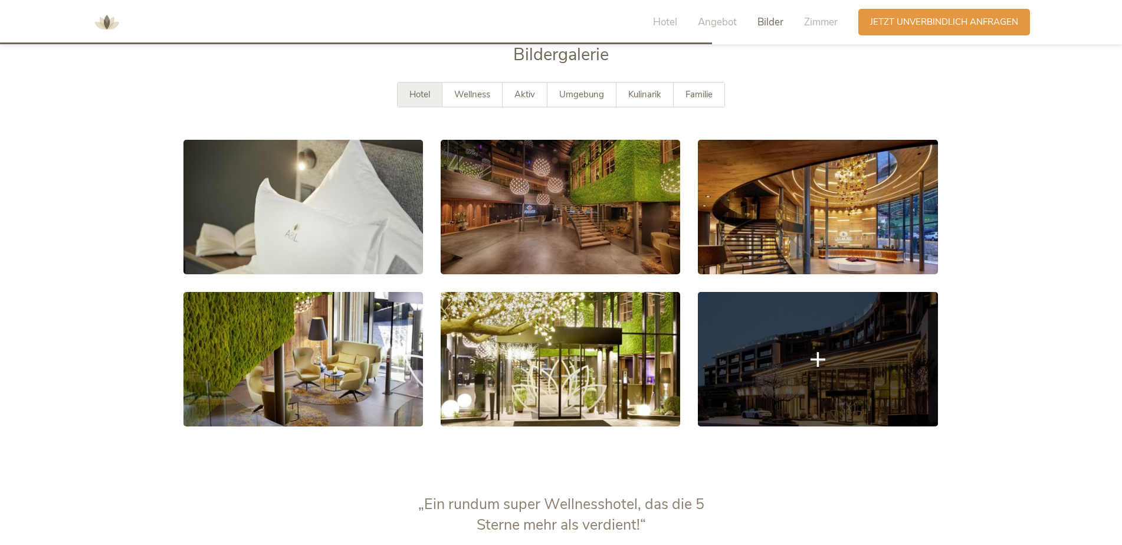
click at [824, 365] on link at bounding box center [818, 359] width 240 height 135
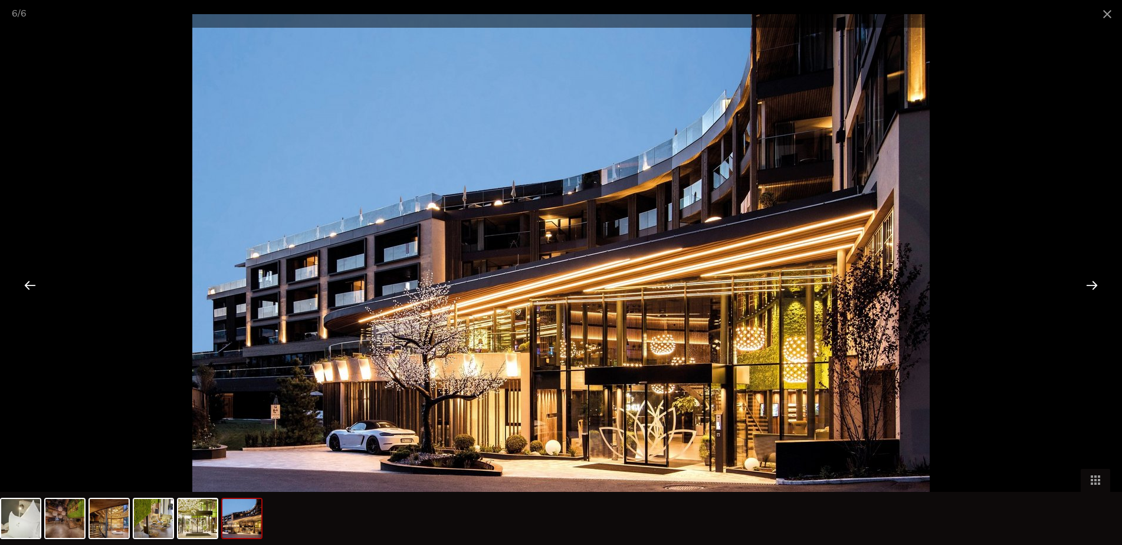
click at [1031, 397] on div at bounding box center [561, 272] width 1122 height 545
